Goal: Transaction & Acquisition: Purchase product/service

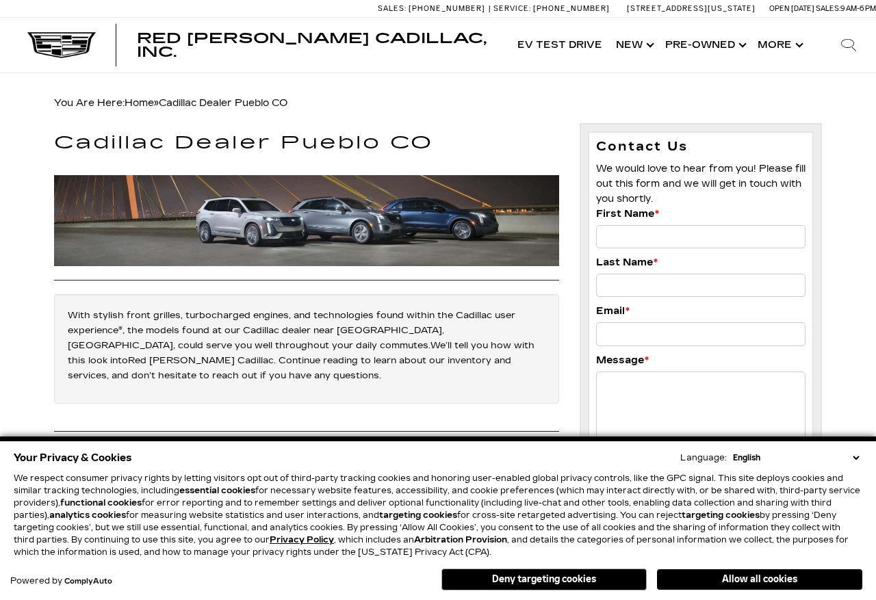
click at [734, 47] on link "Show Pre-Owned" at bounding box center [704, 45] width 92 height 55
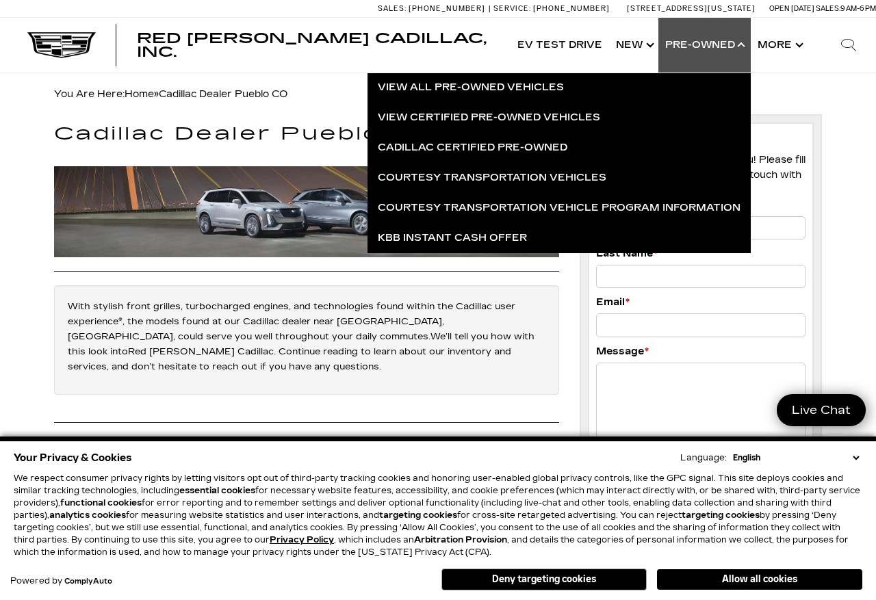
click at [532, 149] on link "Cadillac Certified Pre-Owned" at bounding box center [559, 148] width 383 height 30
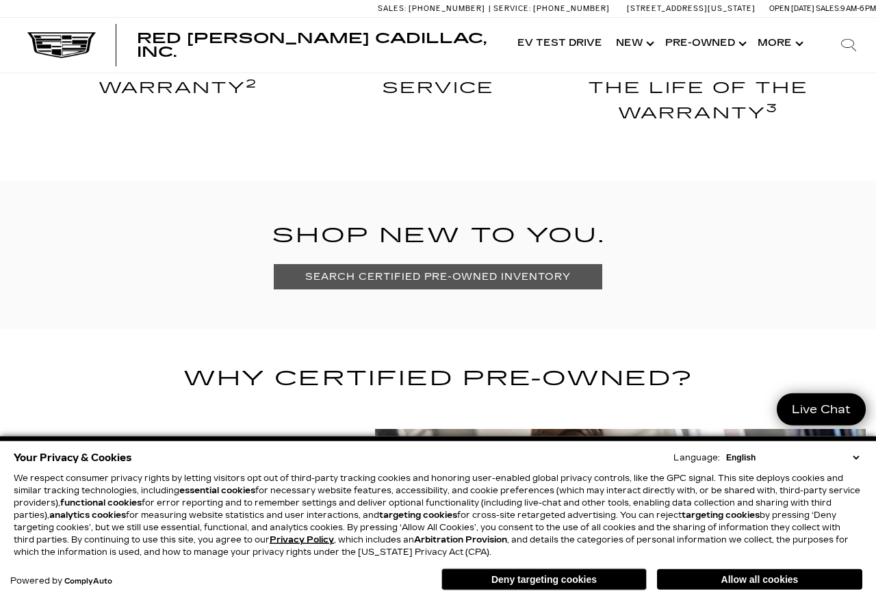
scroll to position [763, 0]
click at [476, 270] on link "SEARCH CERTIFIED PRE-OWNED INVENTORY" at bounding box center [438, 275] width 328 height 25
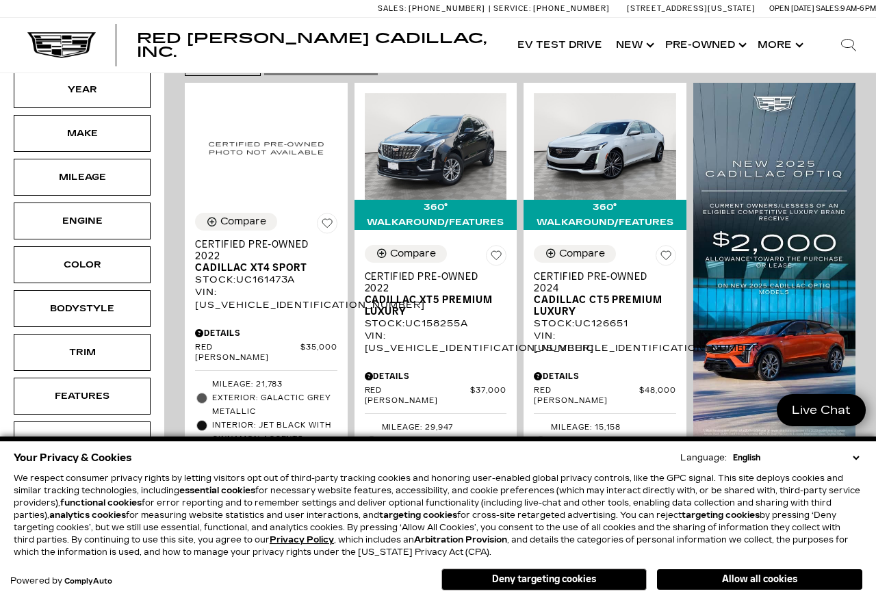
scroll to position [335, 0]
click at [556, 380] on div "Details" at bounding box center [605, 376] width 142 height 12
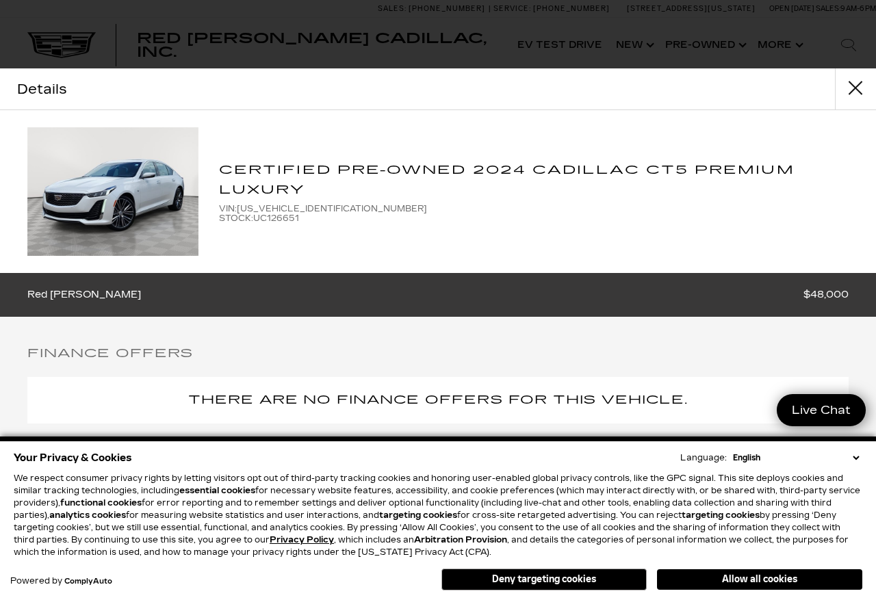
scroll to position [0, 0]
click at [855, 87] on button "close" at bounding box center [855, 88] width 41 height 41
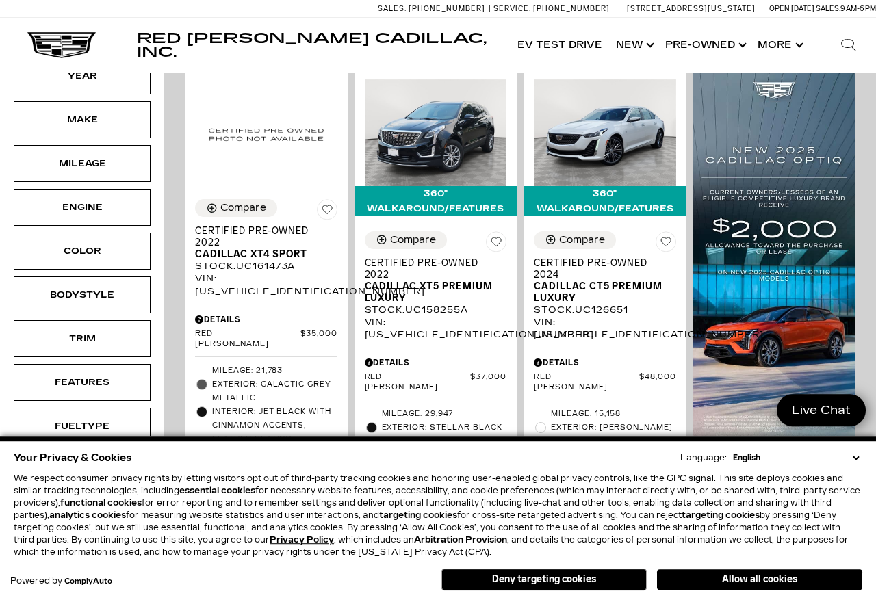
scroll to position [348, 0]
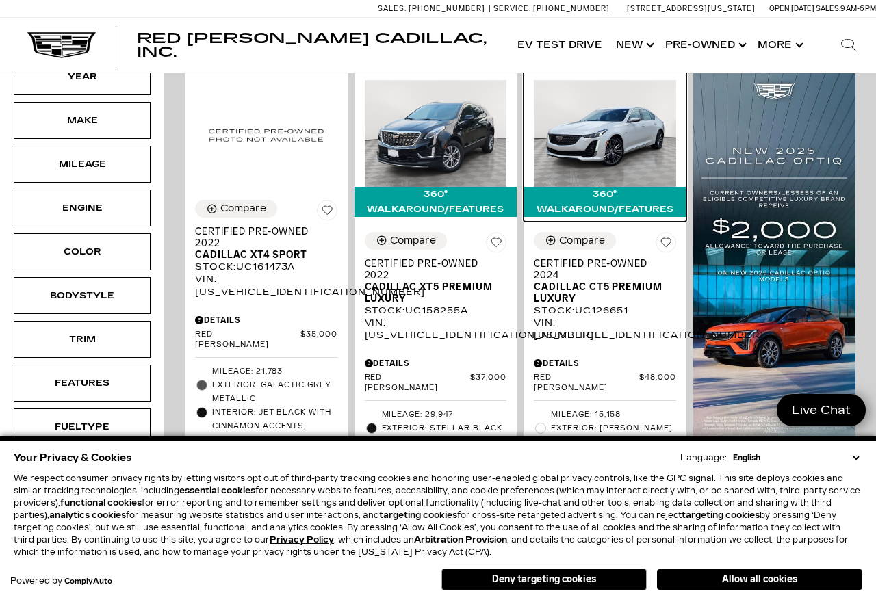
click at [607, 142] on img at bounding box center [605, 133] width 142 height 107
click at [603, 140] on img at bounding box center [605, 133] width 142 height 107
